Goal: Transaction & Acquisition: Subscribe to service/newsletter

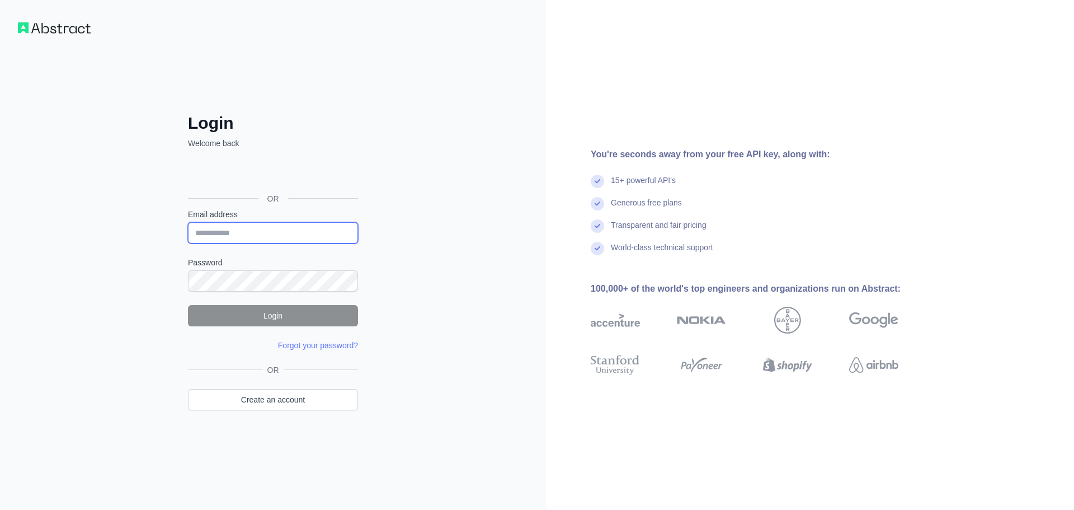
click at [273, 222] on input "Email address" at bounding box center [273, 232] width 170 height 21
paste input "**********"
type input "**********"
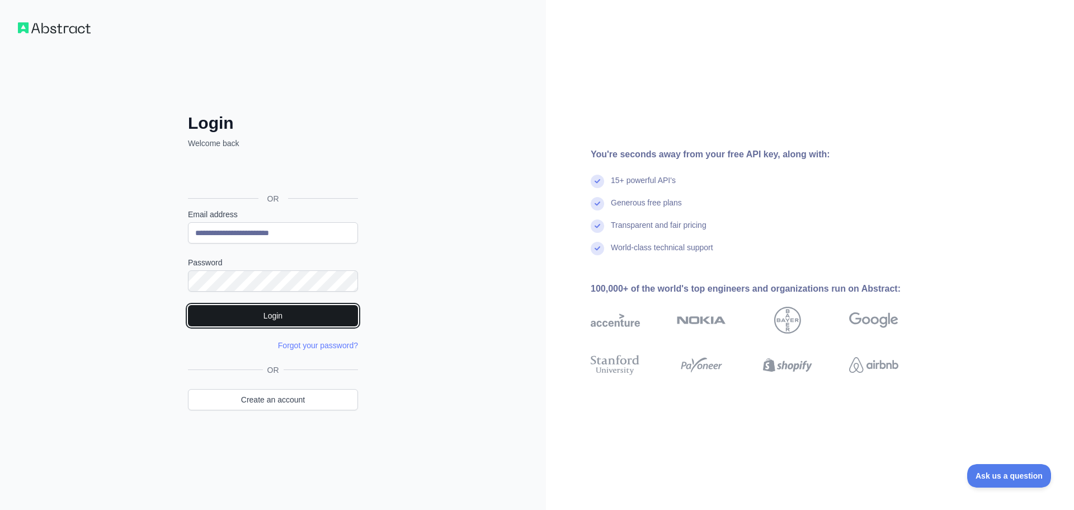
click at [285, 308] on button "Login" at bounding box center [273, 315] width 170 height 21
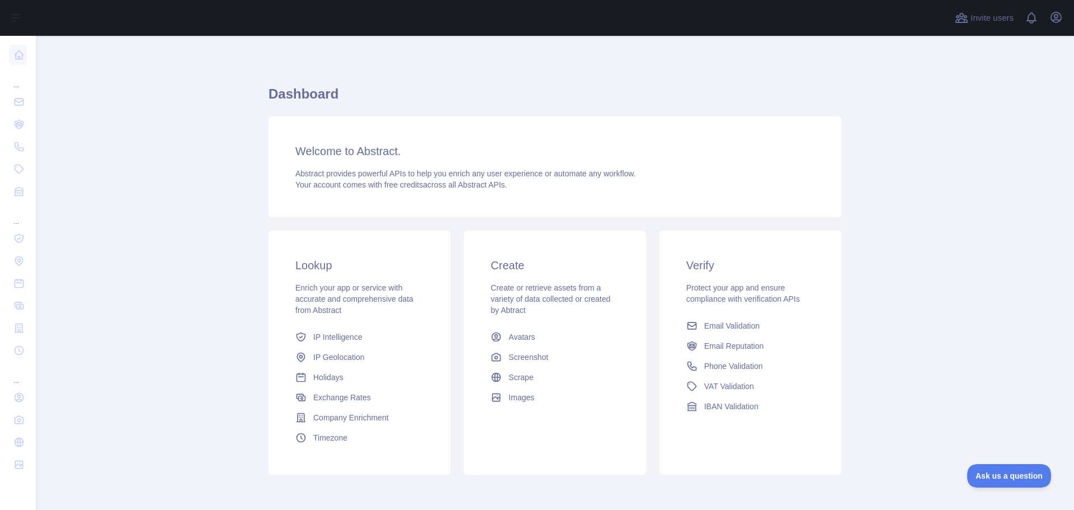
click at [188, 167] on main "Dashboard Welcome to Abstract. Abstract provides powerful APIs to help you enri…" at bounding box center [555, 273] width 1038 height 474
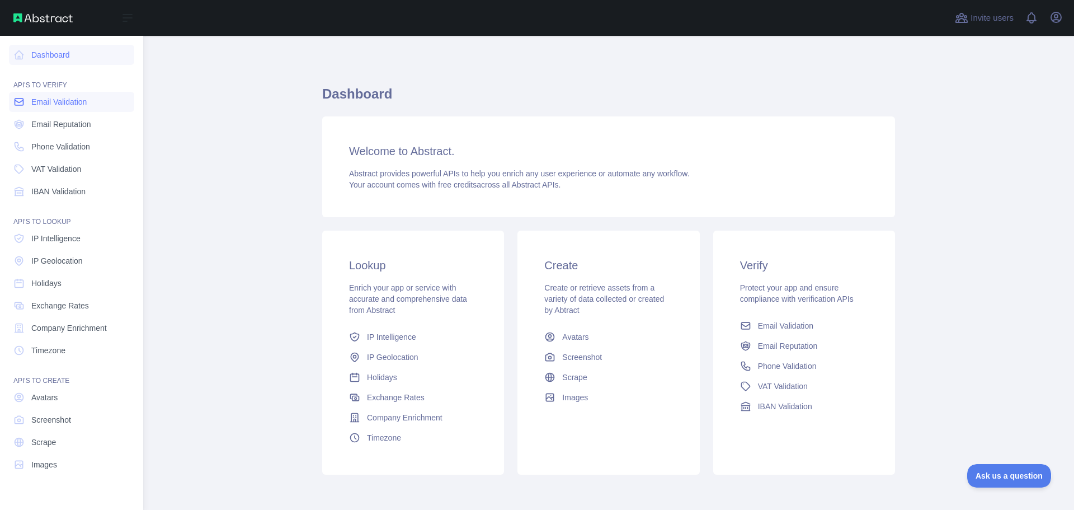
click at [59, 107] on link "Email Validation" at bounding box center [71, 102] width 125 height 20
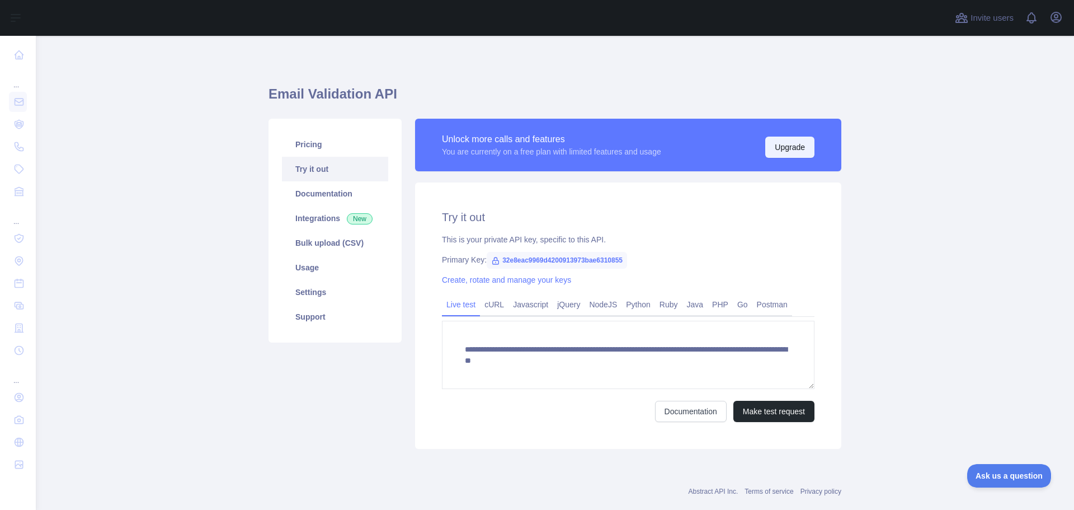
click at [778, 148] on button "Upgrade" at bounding box center [789, 147] width 49 height 21
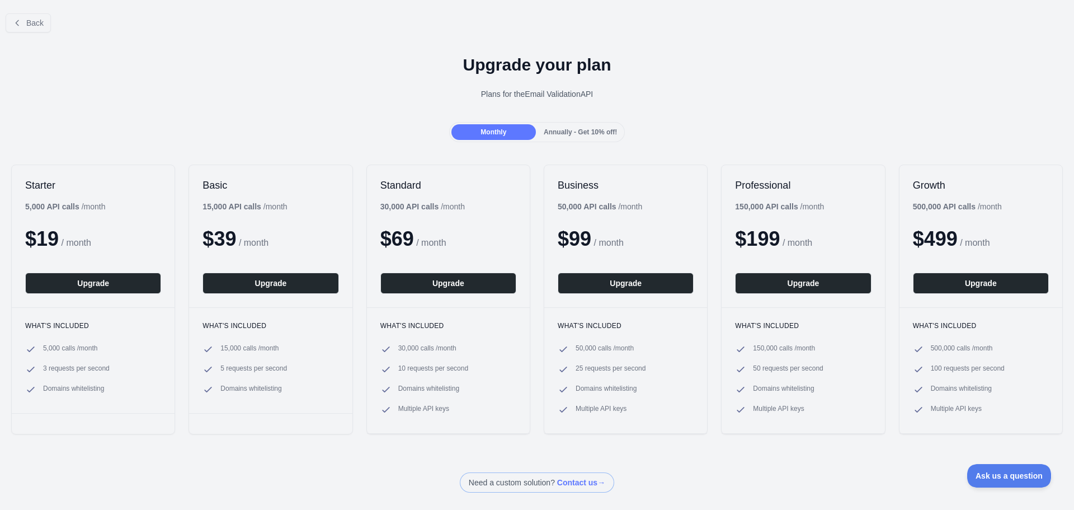
click at [594, 129] on span "Annually - Get 10% off!" at bounding box center [580, 132] width 73 height 8
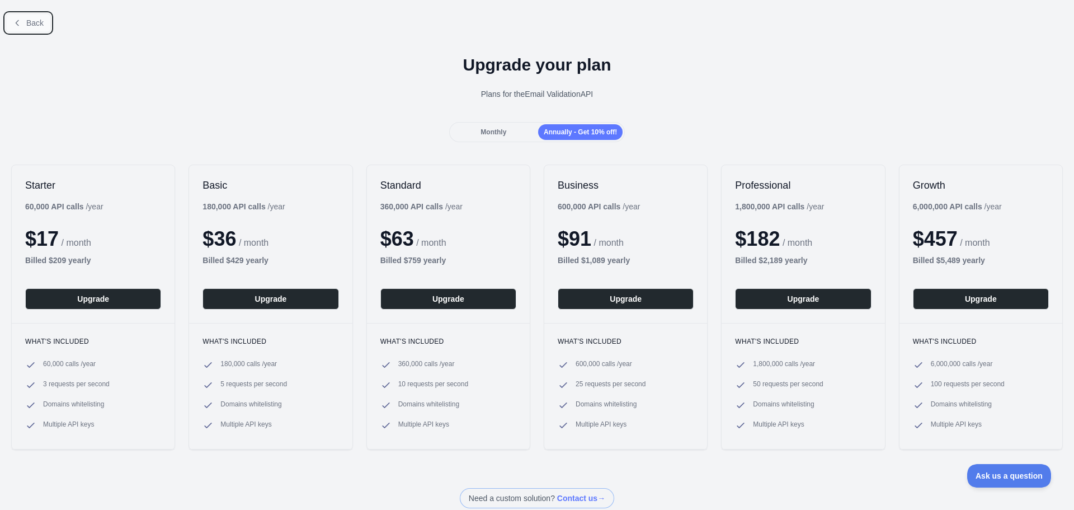
click at [34, 27] on span "Back" at bounding box center [34, 22] width 17 height 9
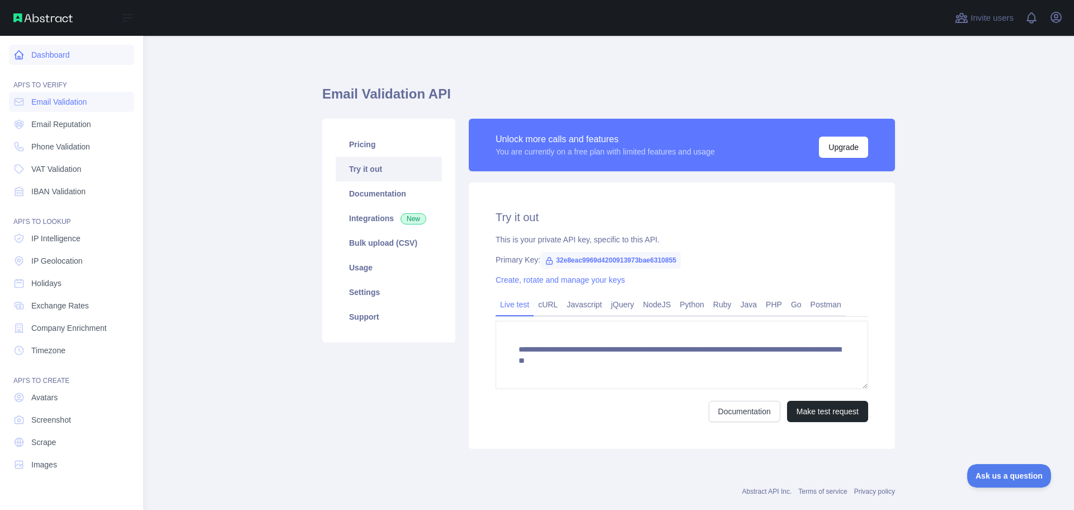
click at [57, 64] on link "Dashboard" at bounding box center [71, 55] width 125 height 20
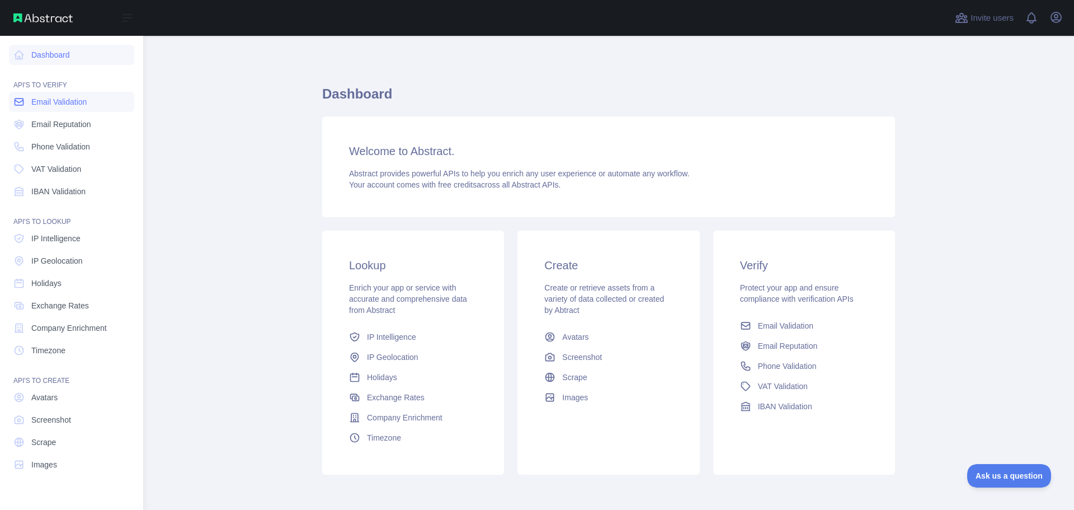
click at [74, 107] on span "Email Validation" at bounding box center [58, 101] width 55 height 11
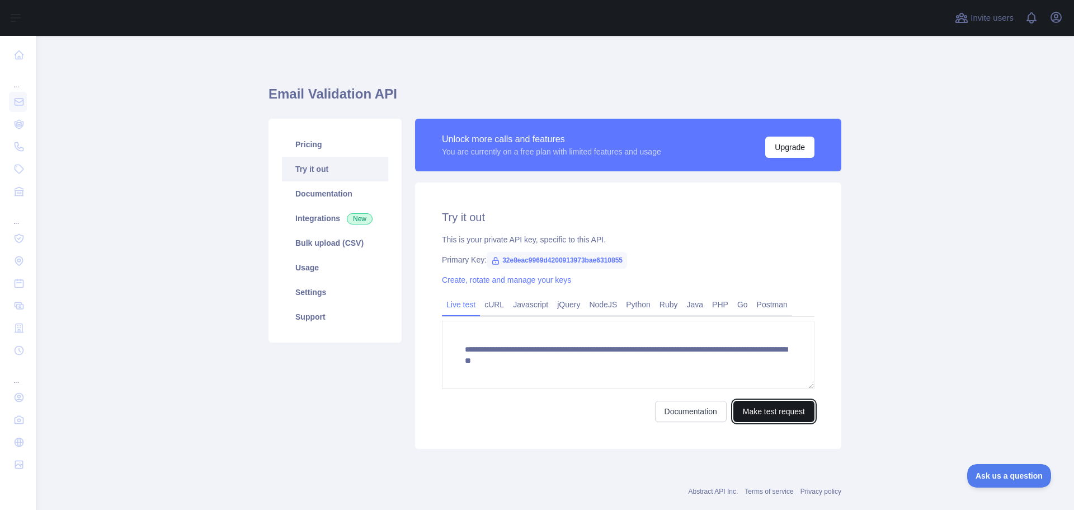
click at [750, 405] on button "Make test request" at bounding box center [774, 411] width 81 height 21
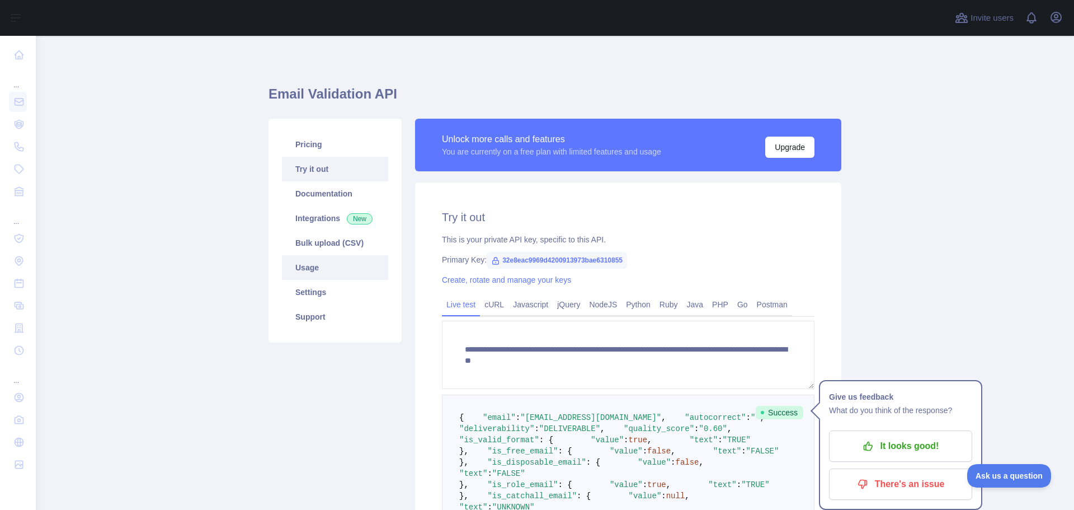
click at [296, 263] on link "Usage" at bounding box center [335, 267] width 106 height 25
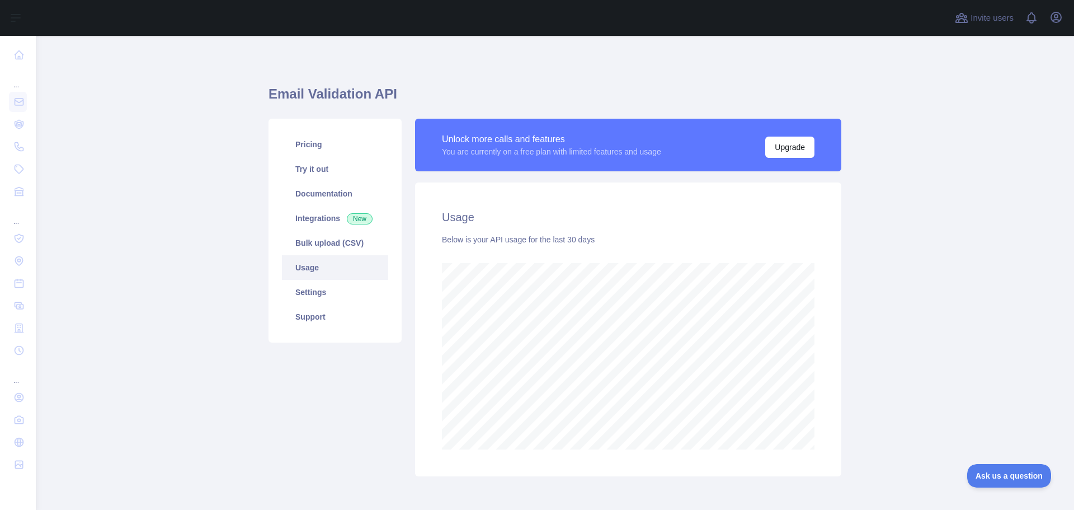
scroll to position [474, 1030]
click at [328, 283] on link "Settings" at bounding box center [335, 292] width 106 height 25
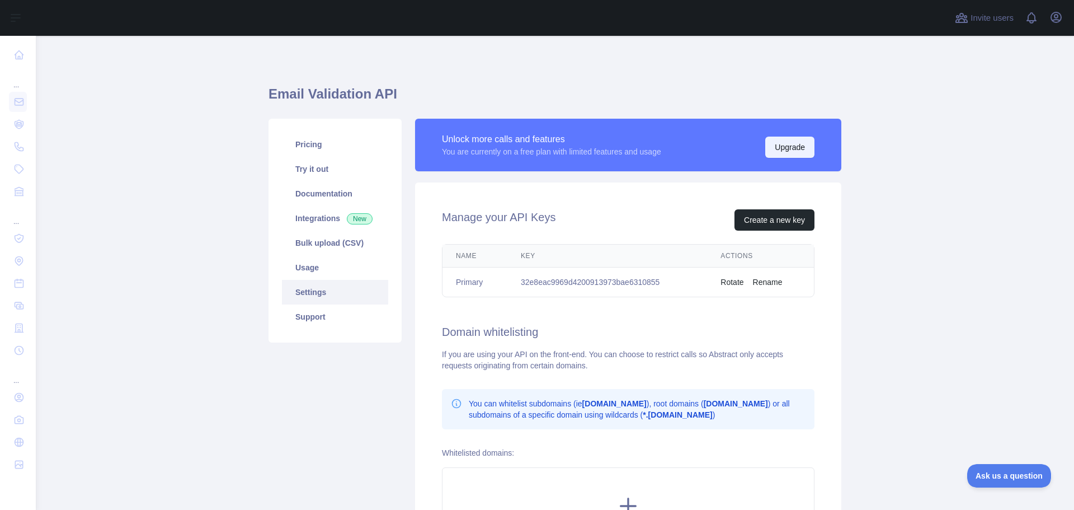
click at [777, 153] on button "Upgrade" at bounding box center [789, 147] width 49 height 21
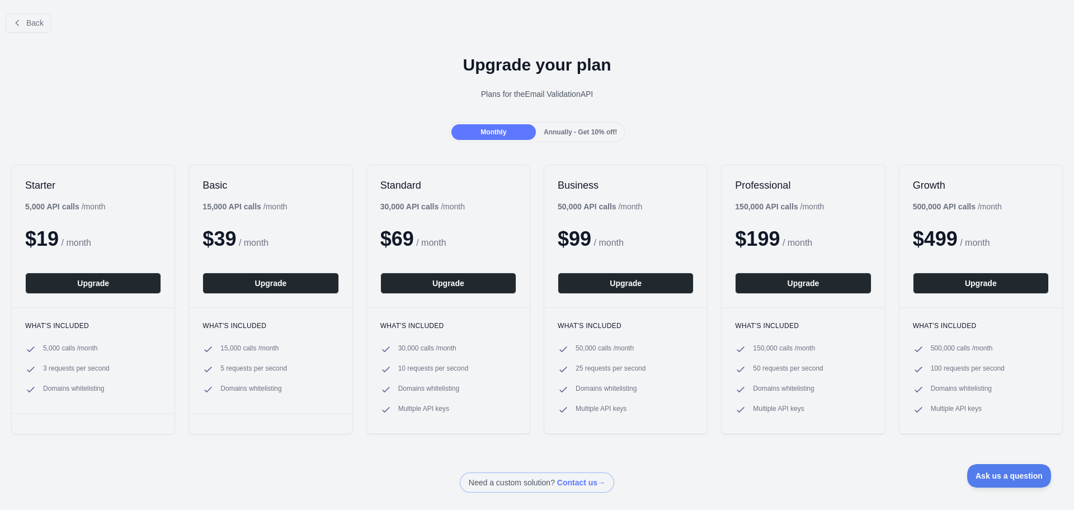
click at [582, 131] on span "Annually - Get 10% off!" at bounding box center [580, 132] width 73 height 8
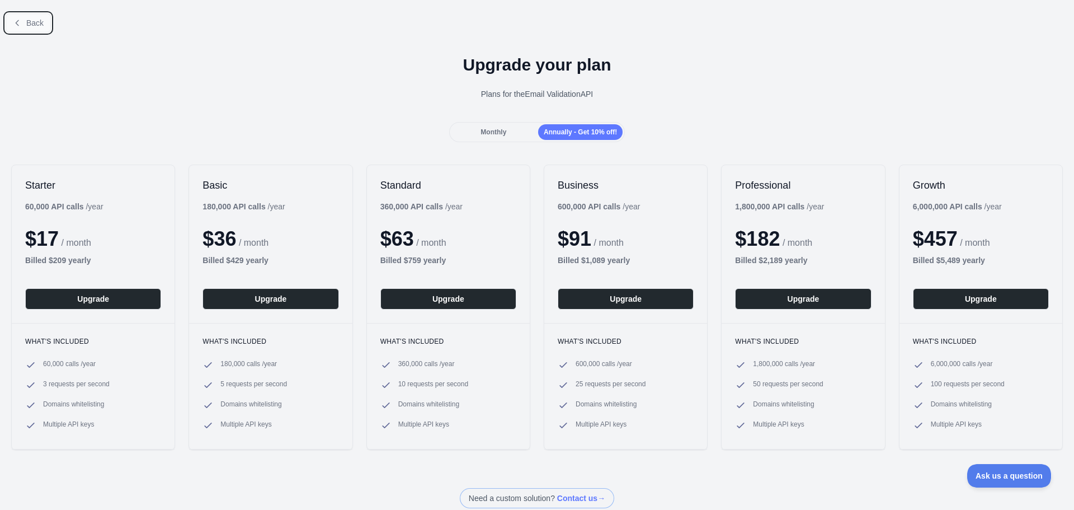
click at [25, 26] on button "Back" at bounding box center [28, 22] width 45 height 19
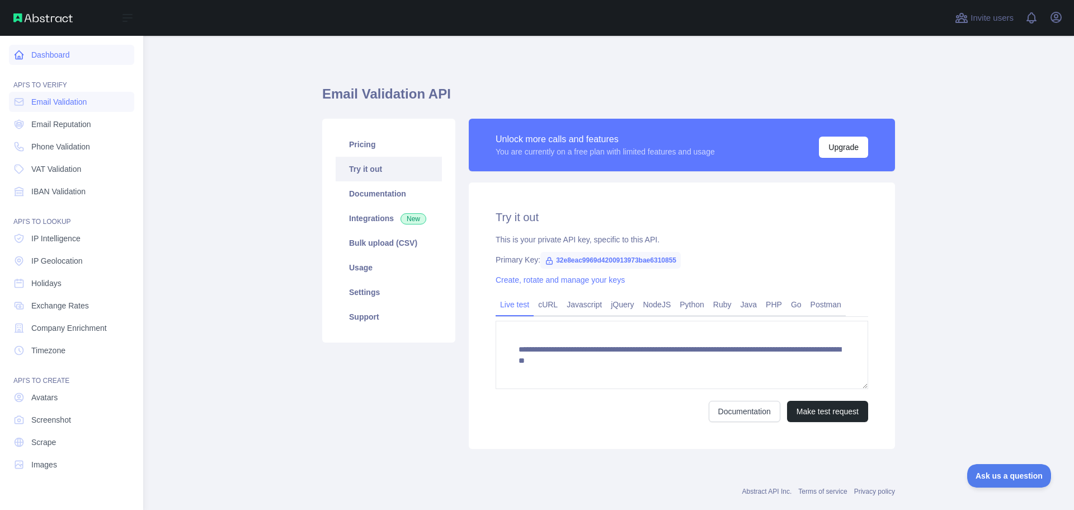
click at [35, 55] on link "Dashboard" at bounding box center [71, 55] width 125 height 20
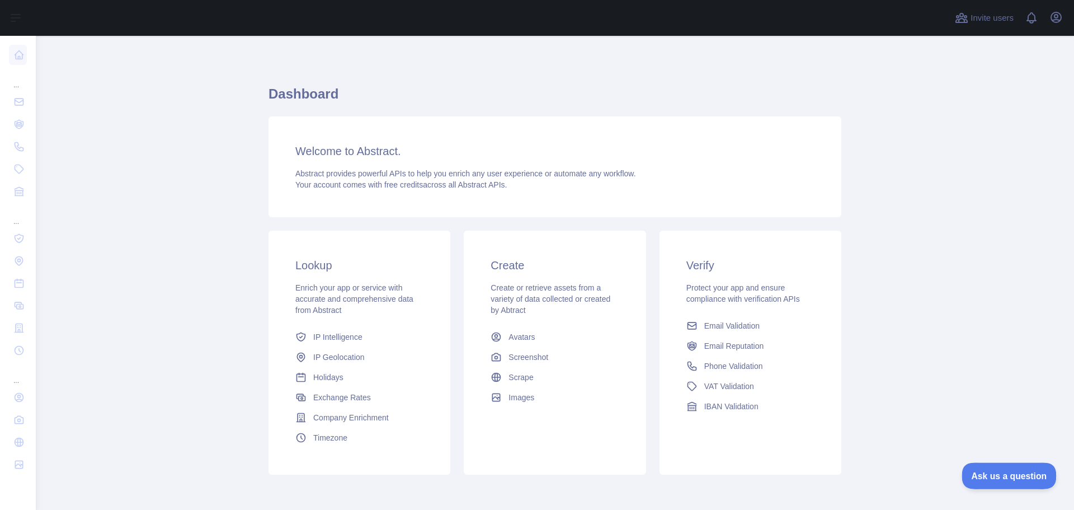
click at [1028, 476] on span "Ask us a question" at bounding box center [1004, 474] width 84 height 8
click at [1013, 476] on span "Ask us a question" at bounding box center [1003, 473] width 81 height 7
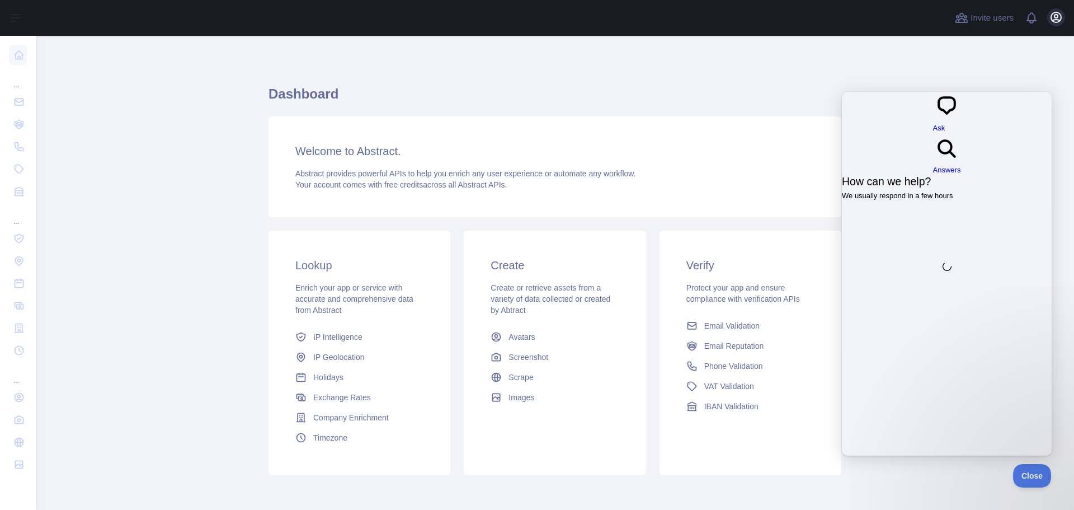
click at [1053, 26] on button "Open user menu" at bounding box center [1056, 17] width 18 height 18
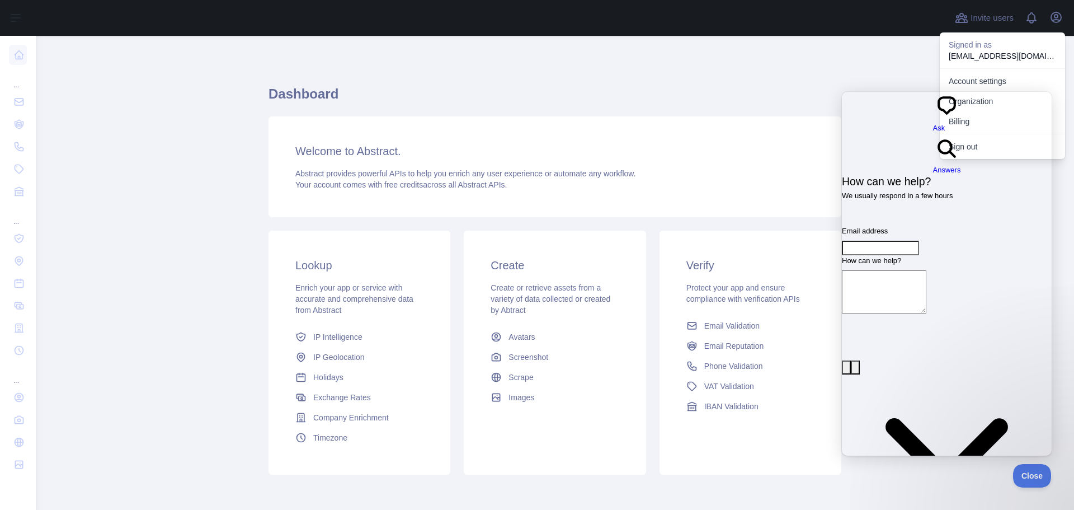
click at [784, 64] on div "Dashboard Welcome to Abstract. Abstract provides powerful APIs to help you enri…" at bounding box center [555, 276] width 573 height 427
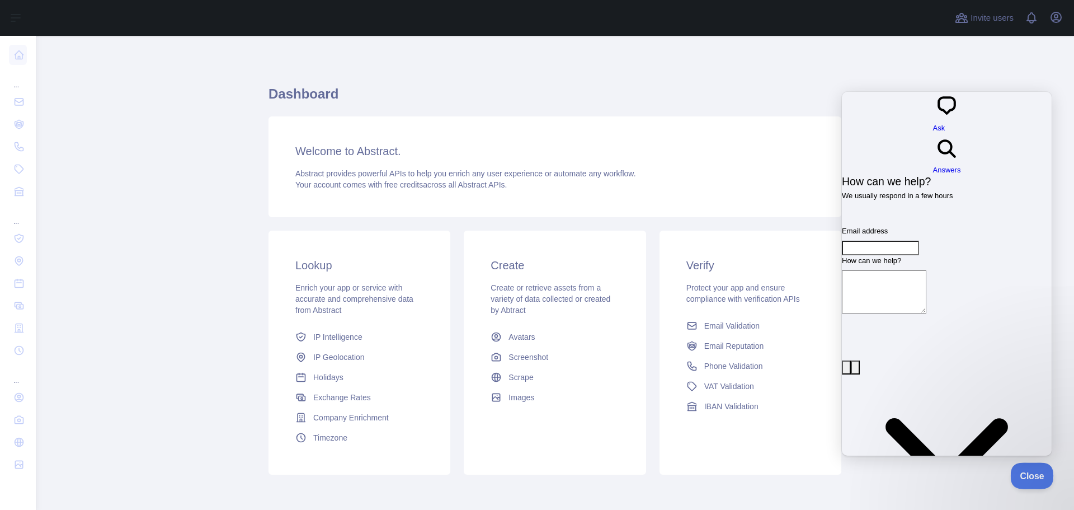
drag, startPoint x: 1029, startPoint y: 477, endPoint x: 1075, endPoint y: 463, distance: 48.1
click at [1029, 478] on button "Close" at bounding box center [1029, 473] width 38 height 23
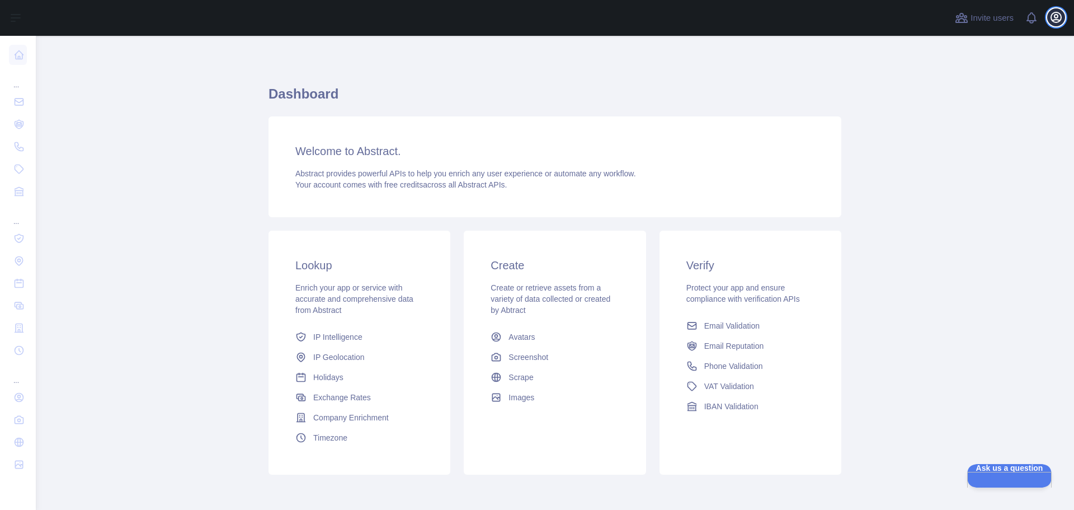
click at [1054, 16] on icon "button" at bounding box center [1056, 17] width 10 height 10
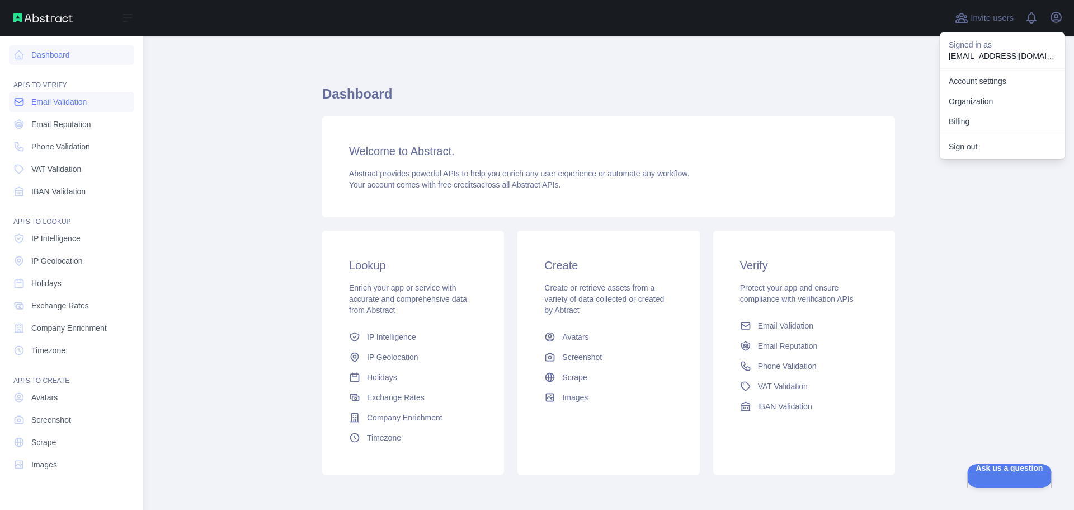
click at [51, 98] on span "Email Validation" at bounding box center [58, 101] width 55 height 11
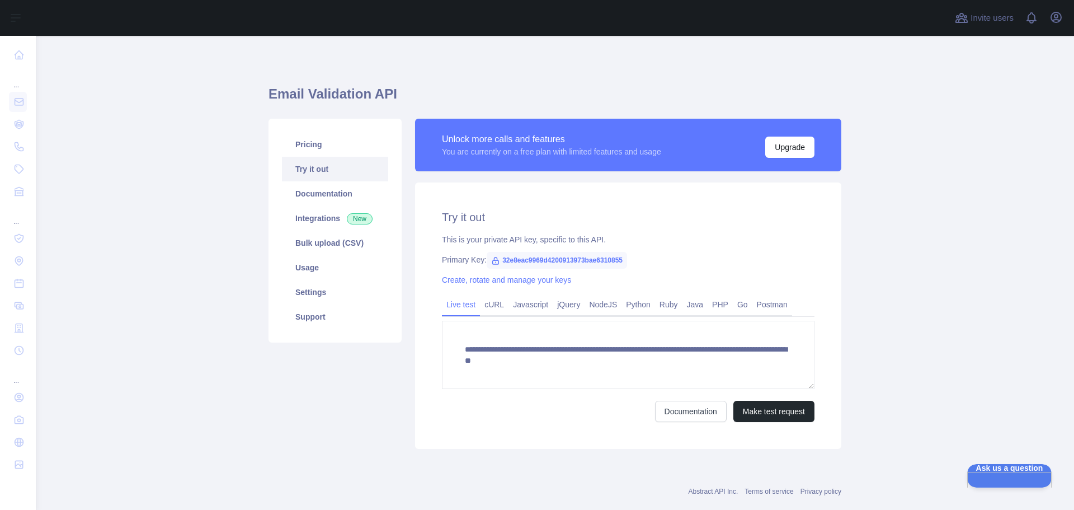
click at [794, 162] on div "Unlock more calls and features You are currently on a free plan with limited fe…" at bounding box center [628, 145] width 426 height 53
click at [792, 156] on button "Upgrade" at bounding box center [789, 147] width 49 height 21
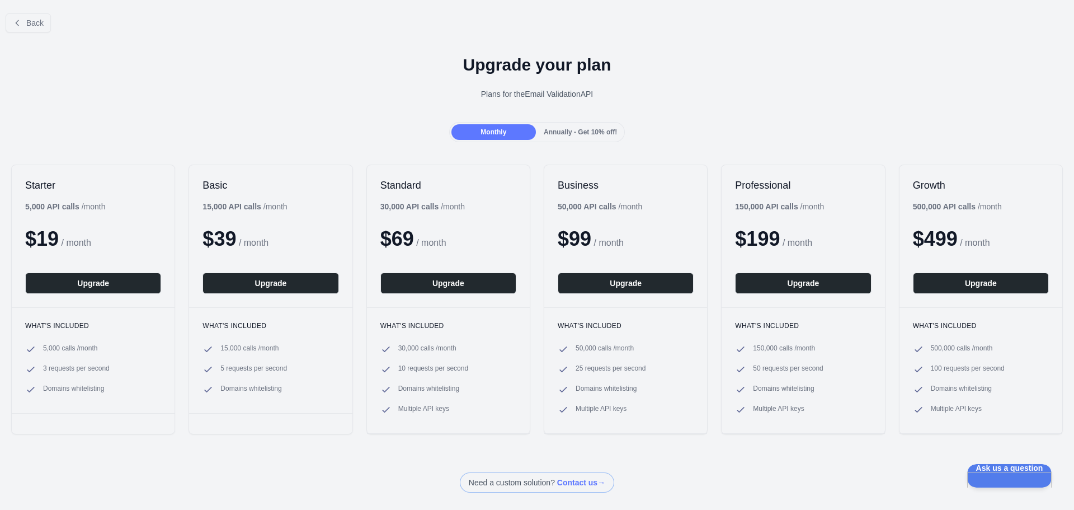
click at [576, 134] on span "Annually - Get 10% off!" at bounding box center [580, 132] width 73 height 8
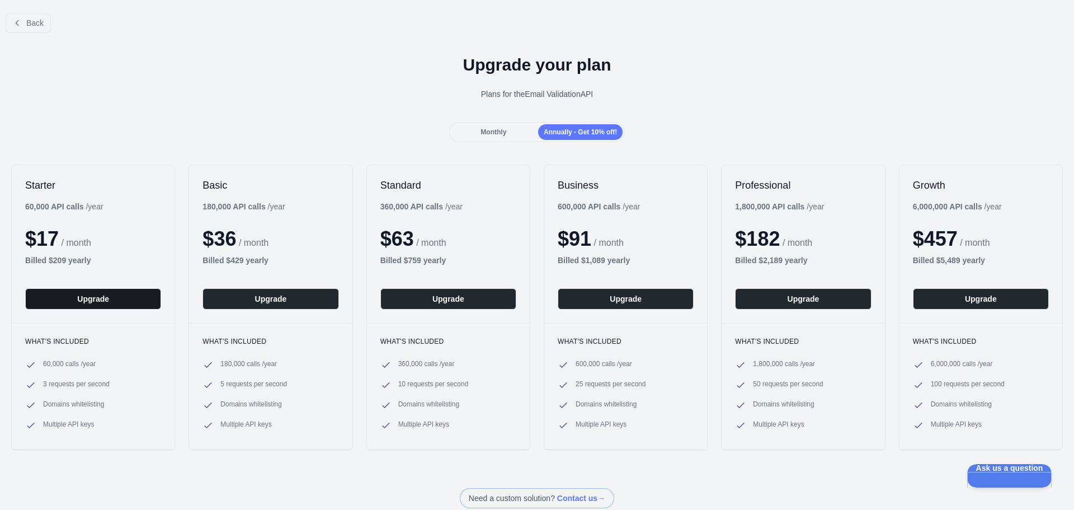
click at [131, 302] on button "Upgrade" at bounding box center [93, 298] width 136 height 21
